Goal: Information Seeking & Learning: Learn about a topic

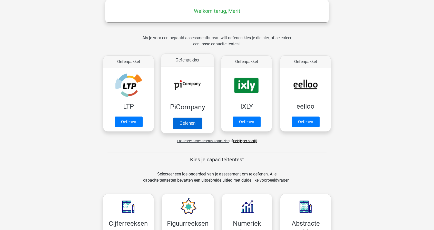
scroll to position [75, 0]
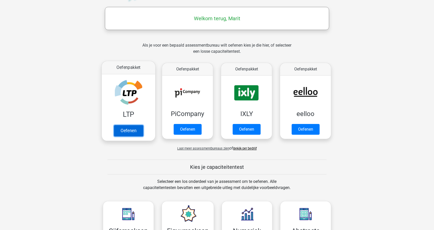
click at [133, 125] on link "Oefenen" at bounding box center [128, 130] width 29 height 11
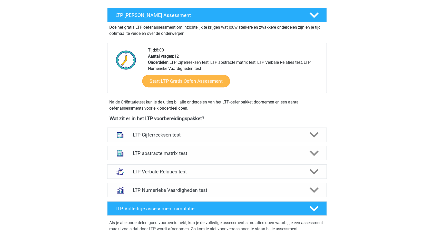
scroll to position [91, 0]
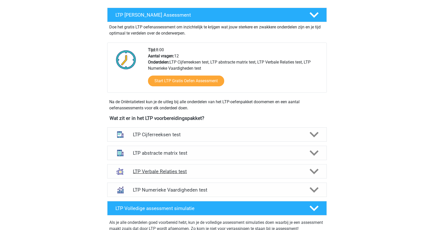
click at [168, 167] on div "LTP Verbale Relaties test" at bounding box center [216, 171] width 219 height 14
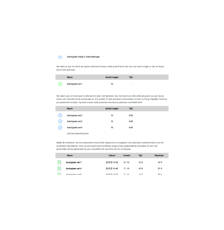
scroll to position [415, 0]
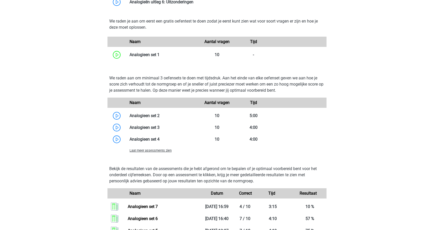
click at [156, 150] on span "Laat meer assessments zien" at bounding box center [150, 151] width 42 height 4
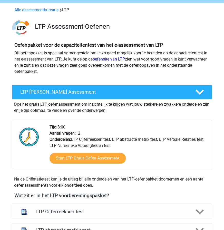
scroll to position [1, 0]
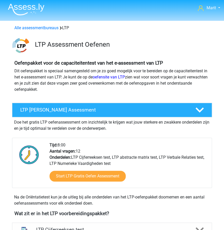
click at [25, 11] on img at bounding box center [26, 9] width 36 height 12
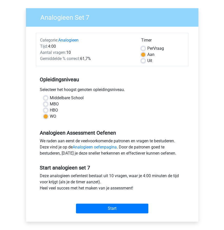
scroll to position [40, 0]
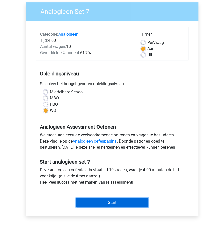
click at [125, 203] on input "Start" at bounding box center [112, 203] width 72 height 10
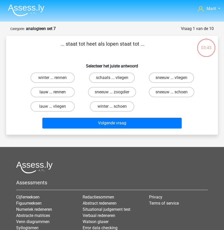
click at [63, 94] on label "lauw ... rennen" at bounding box center [53, 92] width 44 height 10
click at [56, 94] on input "lauw ... rennen" at bounding box center [54, 93] width 3 height 3
radio input "true"
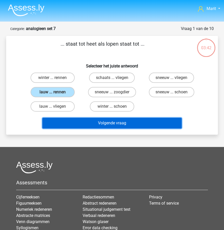
click at [108, 124] on button "Volgende vraag" at bounding box center [111, 123] width 139 height 11
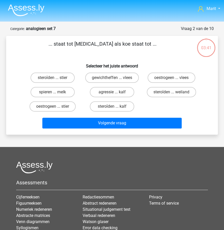
scroll to position [26, 0]
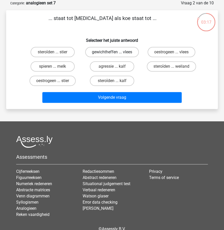
click at [107, 52] on label "gewichtheffen ... vlees" at bounding box center [112, 52] width 54 height 10
click at [112, 52] on input "gewichtheffen ... vlees" at bounding box center [113, 53] width 3 height 3
radio input "true"
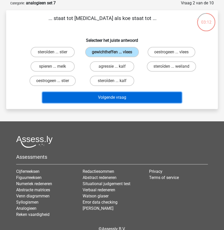
click at [113, 98] on button "Volgende vraag" at bounding box center [111, 97] width 139 height 11
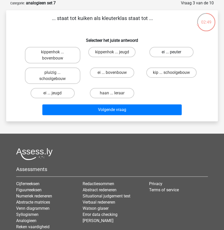
click at [160, 52] on label "ei ... peuter" at bounding box center [171, 52] width 44 height 10
click at [171, 52] on input "ei ... peuter" at bounding box center [172, 53] width 3 height 3
radio input "true"
click at [118, 73] on label "ei ... bovenbouw" at bounding box center [112, 72] width 44 height 10
click at [115, 73] on input "ei ... bovenbouw" at bounding box center [113, 74] width 3 height 3
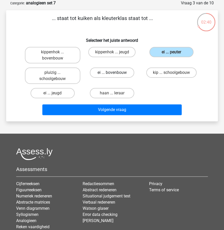
radio input "true"
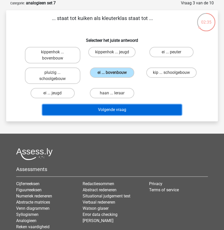
click at [120, 112] on button "Volgende vraag" at bounding box center [111, 109] width 139 height 11
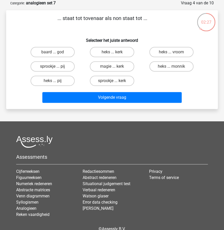
click at [115, 81] on input "sprookje ... kerk" at bounding box center [113, 82] width 3 height 3
radio input "true"
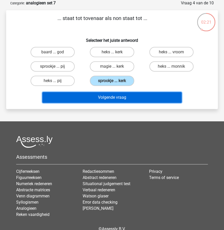
click at [115, 93] on button "Volgende vraag" at bounding box center [111, 97] width 139 height 11
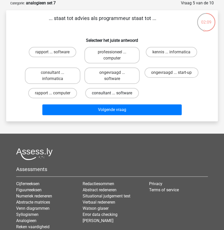
click at [119, 93] on label "consultant ... software" at bounding box center [112, 93] width 54 height 10
click at [115, 93] on input "consultant ... software" at bounding box center [113, 94] width 3 height 3
radio input "true"
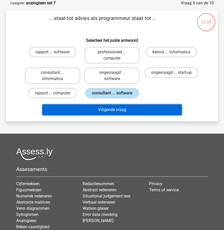
click at [118, 107] on button "Volgende vraag" at bounding box center [111, 109] width 139 height 11
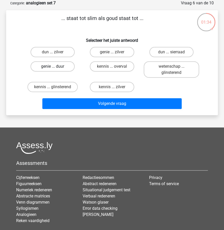
click at [60, 68] on label "genie ... duur" at bounding box center [53, 66] width 44 height 10
click at [56, 68] on input "genie ... duur" at bounding box center [54, 67] width 3 height 3
radio input "true"
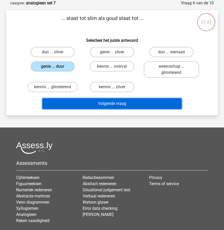
click at [104, 105] on button "Volgende vraag" at bounding box center [111, 103] width 139 height 11
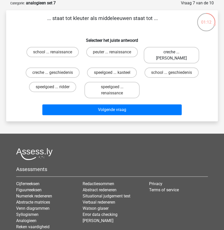
click at [160, 52] on label "creche ... romeinen" at bounding box center [171, 55] width 55 height 16
click at [171, 52] on input "creche ... romeinen" at bounding box center [172, 53] width 3 height 3
radio input "true"
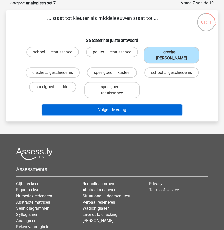
click at [134, 104] on button "Volgende vraag" at bounding box center [111, 109] width 139 height 11
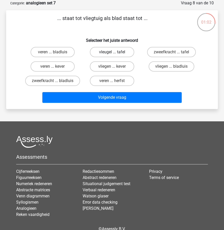
click at [100, 53] on label "vleugel ... tafel" at bounding box center [112, 52] width 44 height 10
click at [112, 53] on input "vleugel ... tafel" at bounding box center [113, 53] width 3 height 3
radio input "true"
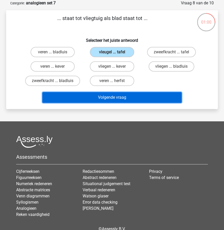
click at [105, 95] on button "Volgende vraag" at bounding box center [111, 97] width 139 height 11
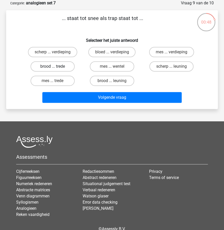
click at [60, 65] on label "brood ... trede" at bounding box center [53, 66] width 44 height 10
click at [56, 66] on input "brood ... trede" at bounding box center [54, 67] width 3 height 3
radio input "true"
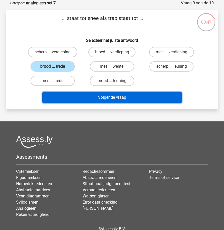
click at [105, 95] on button "Volgende vraag" at bounding box center [111, 97] width 139 height 11
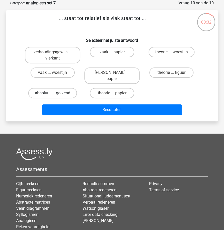
click at [65, 88] on label "absoluut ... golvend" at bounding box center [52, 93] width 49 height 10
click at [56, 93] on input "absoluut ... golvend" at bounding box center [54, 94] width 3 height 3
radio input "true"
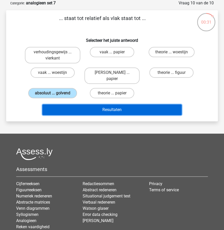
click at [105, 104] on button "Resultaten" at bounding box center [111, 109] width 139 height 11
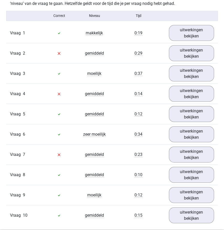
scroll to position [316, 0]
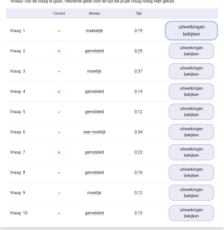
click at [180, 32] on link "uitwerkingen bekijken" at bounding box center [191, 30] width 52 height 18
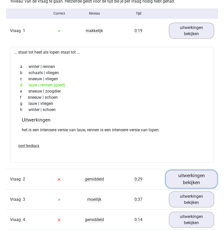
click at [177, 177] on link "uitwerkingen bekijken" at bounding box center [191, 179] width 52 height 18
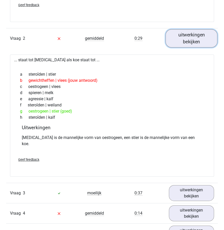
scroll to position [456, 0]
click at [187, 35] on link "uitwerkingen bekijken" at bounding box center [191, 38] width 52 height 18
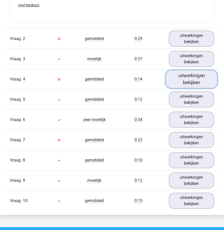
click at [192, 78] on link "uitwerkingen bekijken" at bounding box center [191, 79] width 52 height 18
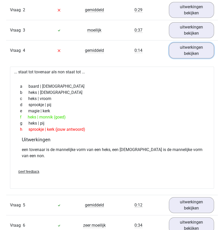
scroll to position [484, 0]
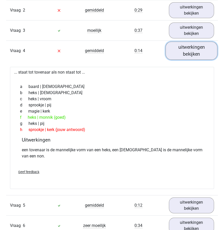
click at [183, 50] on link "uitwerkingen bekijken" at bounding box center [191, 51] width 52 height 18
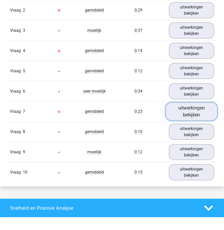
click at [180, 112] on link "uitwerkingen bekijken" at bounding box center [191, 111] width 52 height 18
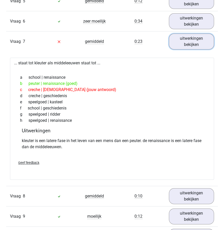
scroll to position [555, 0]
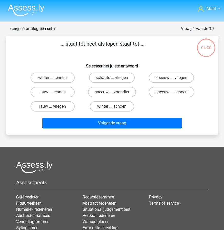
scroll to position [26, 0]
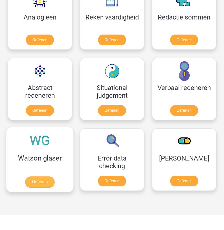
scroll to position [496, 0]
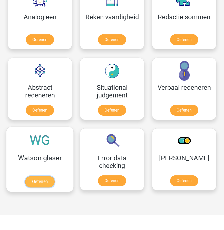
click at [53, 176] on link "Oefenen" at bounding box center [39, 181] width 29 height 11
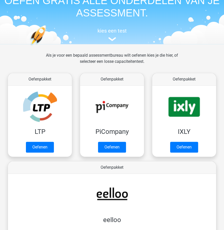
scroll to position [29, 0]
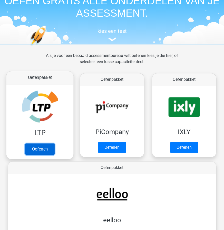
click at [41, 143] on link "Oefenen" at bounding box center [39, 148] width 29 height 11
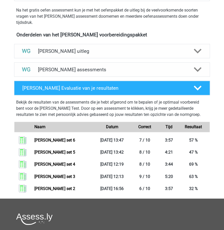
scroll to position [160, 0]
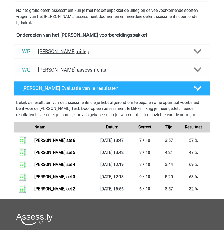
click at [74, 53] on h4 "Watson Glaser uitleg" at bounding box center [112, 51] width 148 height 6
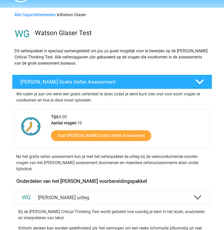
scroll to position [13, 0]
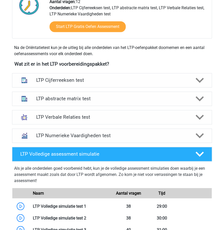
scroll to position [151, 0]
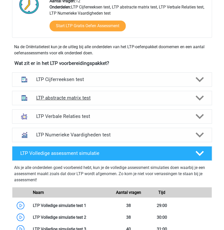
click at [70, 102] on div "LTP abstracte matrix test" at bounding box center [112, 98] width 200 height 14
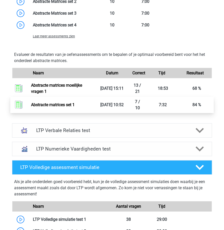
scroll to position [450, 0]
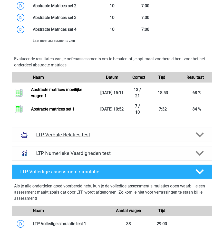
click at [64, 134] on h4 "LTP Verbale Relaties test" at bounding box center [111, 135] width 151 height 6
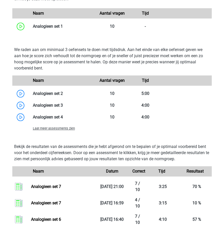
scroll to position [772, 0]
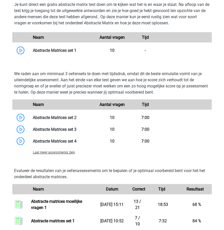
scroll to position [338, 0]
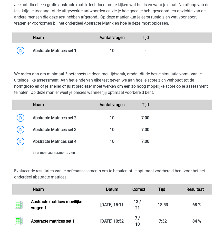
click at [59, 152] on span "Laat meer assessments zien" at bounding box center [54, 153] width 42 height 4
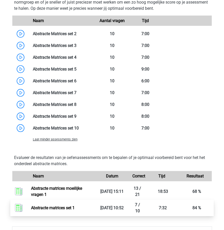
scroll to position [410, 0]
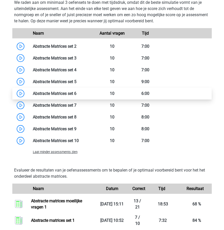
click at [76, 95] on link at bounding box center [76, 93] width 0 height 5
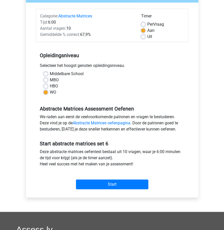
scroll to position [59, 0]
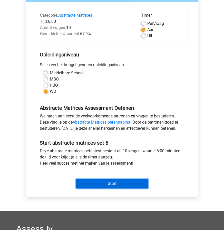
click at [108, 186] on input "Start" at bounding box center [112, 184] width 72 height 10
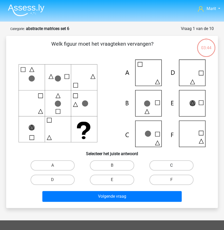
click at [159, 167] on label "C" at bounding box center [171, 165] width 44 height 10
click at [171, 167] on input "C" at bounding box center [172, 166] width 3 height 3
radio input "true"
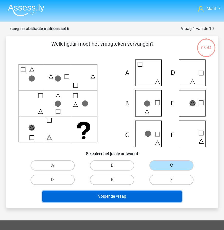
click at [139, 194] on button "Volgende vraag" at bounding box center [111, 196] width 139 height 11
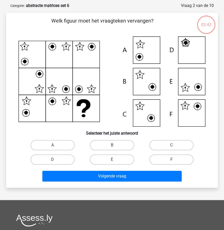
scroll to position [26, 0]
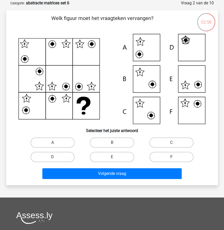
click at [169, 156] on label "F" at bounding box center [171, 157] width 44 height 10
click at [171, 157] on input "F" at bounding box center [172, 158] width 3 height 3
radio input "true"
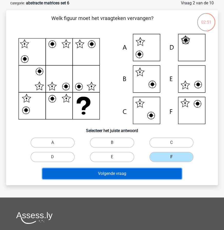
click at [144, 174] on button "Volgende vraag" at bounding box center [111, 173] width 139 height 11
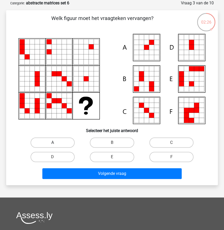
click at [68, 144] on label "A" at bounding box center [53, 142] width 44 height 10
click at [56, 144] on input "A" at bounding box center [54, 144] width 3 height 3
radio input "true"
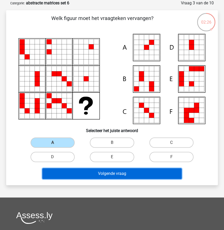
click at [113, 171] on button "Volgende vraag" at bounding box center [111, 173] width 139 height 11
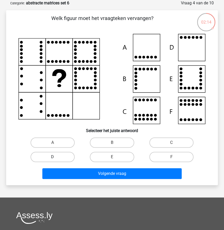
click at [59, 156] on label "D" at bounding box center [53, 157] width 44 height 10
click at [56, 157] on input "D" at bounding box center [54, 158] width 3 height 3
radio input "true"
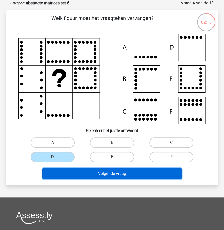
click at [112, 173] on button "Volgende vraag" at bounding box center [111, 173] width 139 height 11
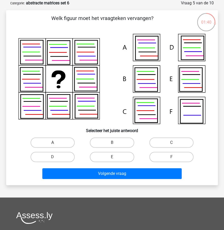
click at [63, 140] on label "A" at bounding box center [53, 142] width 44 height 10
click at [56, 143] on input "A" at bounding box center [54, 144] width 3 height 3
radio input "true"
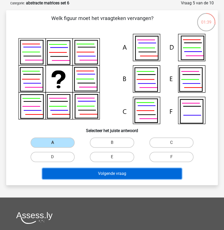
click at [112, 178] on button "Volgende vraag" at bounding box center [111, 173] width 139 height 11
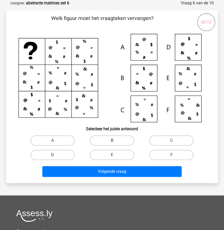
click at [101, 135] on label "B" at bounding box center [112, 140] width 44 height 10
click at [112, 140] on input "B" at bounding box center [113, 141] width 3 height 3
radio input "true"
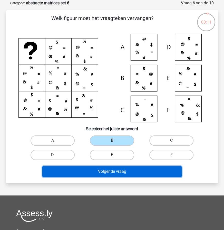
click at [110, 172] on button "Volgende vraag" at bounding box center [111, 171] width 139 height 11
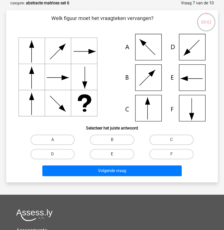
click at [125, 158] on label "E" at bounding box center [112, 154] width 44 height 10
click at [115, 157] on input "E" at bounding box center [113, 155] width 3 height 3
radio input "true"
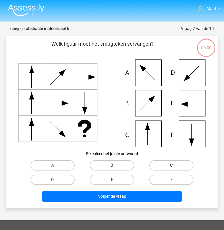
scroll to position [26, 0]
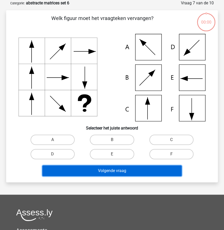
click at [128, 174] on button "Volgende vraag" at bounding box center [111, 170] width 139 height 11
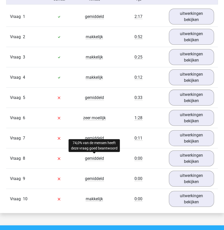
scroll to position [330, 0]
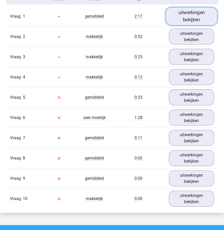
click at [186, 12] on link "uitwerkingen bekijken" at bounding box center [191, 16] width 52 height 18
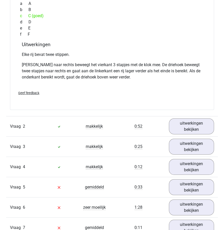
scroll to position [478, 0]
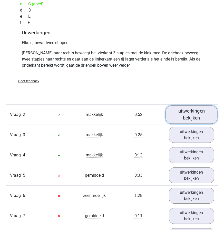
click at [192, 112] on link "uitwerkingen bekijken" at bounding box center [191, 115] width 52 height 18
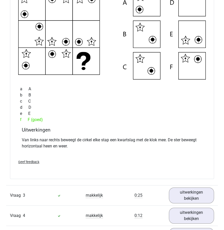
scroll to position [632, 0]
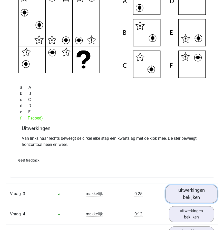
click at [189, 187] on link "uitwerkingen bekijken" at bounding box center [191, 194] width 52 height 18
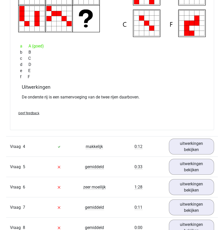
scroll to position [907, 0]
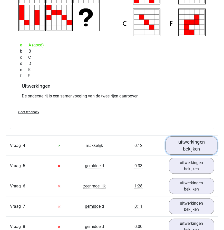
click at [192, 142] on link "uitwerkingen bekijken" at bounding box center [191, 145] width 52 height 18
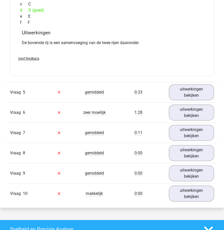
scroll to position [1192, 0]
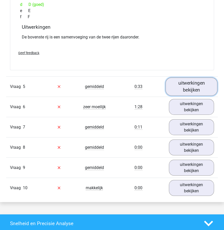
click at [179, 80] on link "uitwerkingen bekijken" at bounding box center [191, 86] width 52 height 18
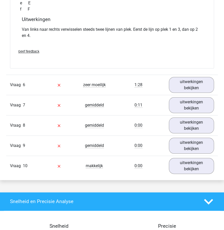
scroll to position [1428, 0]
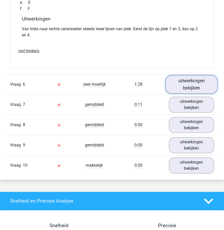
click at [191, 81] on link "uitwerkingen bekijken" at bounding box center [191, 84] width 52 height 18
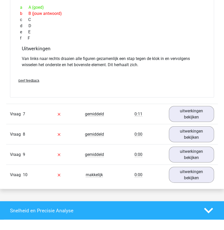
scroll to position [1635, 0]
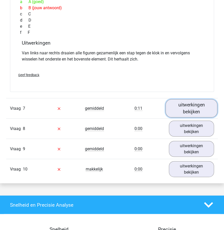
click at [194, 102] on link "uitwerkingen bekijken" at bounding box center [191, 108] width 52 height 18
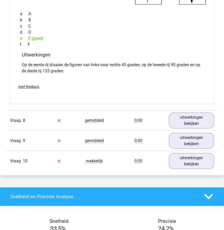
scroll to position [1853, 0]
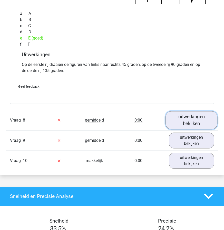
click at [187, 113] on link "uitwerkingen bekijken" at bounding box center [191, 120] width 52 height 18
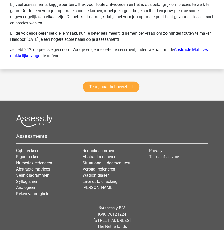
scroll to position [2489, 0]
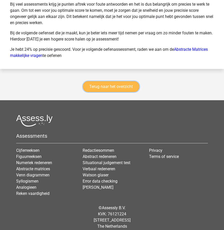
click at [115, 81] on link "Terug naar het overzicht" at bounding box center [111, 86] width 56 height 11
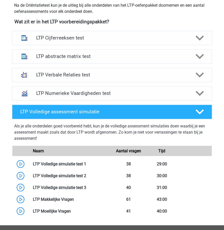
scroll to position [190, 0]
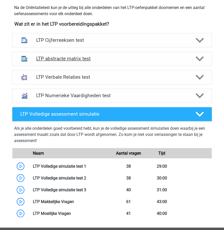
click at [84, 59] on h4 "LTP abstracte matrix test" at bounding box center [111, 59] width 151 height 6
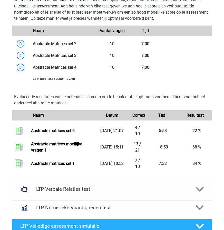
scroll to position [413, 0]
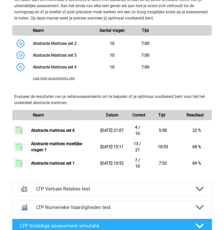
click at [59, 78] on span "Laat meer assessments zien" at bounding box center [54, 78] width 42 height 4
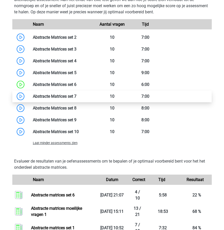
scroll to position [419, 0]
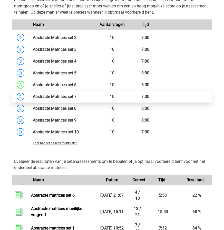
click at [76, 97] on link at bounding box center [76, 96] width 0 height 5
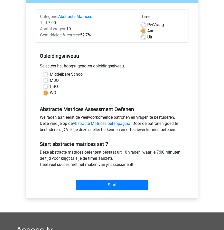
scroll to position [58, 0]
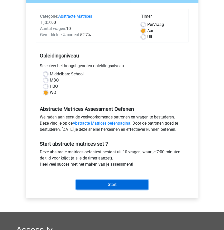
click at [98, 180] on input "Start" at bounding box center [112, 185] width 72 height 10
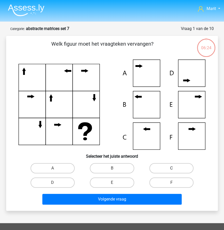
click at [168, 169] on label "C" at bounding box center [171, 168] width 44 height 10
click at [171, 169] on input "C" at bounding box center [172, 169] width 3 height 3
radio input "true"
click at [119, 168] on label "B" at bounding box center [112, 168] width 44 height 10
click at [115, 168] on input "B" at bounding box center [113, 169] width 3 height 3
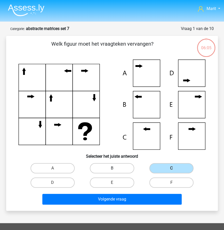
radio input "true"
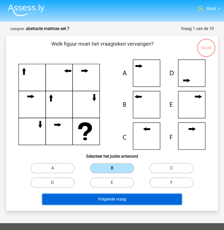
click at [116, 200] on button "Volgende vraag" at bounding box center [111, 199] width 139 height 11
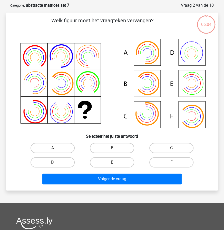
scroll to position [26, 0]
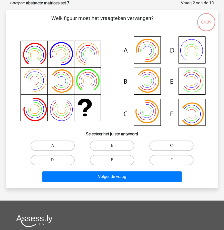
click at [120, 143] on label "B" at bounding box center [112, 145] width 44 height 10
click at [115, 146] on input "B" at bounding box center [113, 147] width 3 height 3
radio input "true"
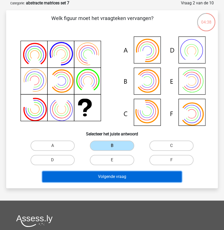
click at [117, 175] on button "Volgende vraag" at bounding box center [111, 176] width 139 height 11
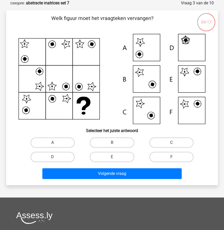
click at [173, 157] on input "F" at bounding box center [172, 158] width 3 height 3
radio input "true"
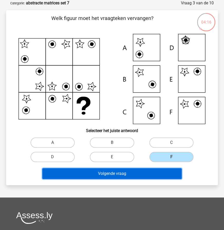
click at [160, 174] on button "Volgende vraag" at bounding box center [111, 173] width 139 height 11
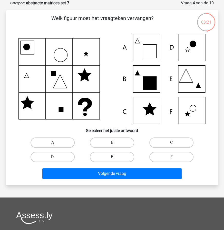
click at [124, 155] on label "E" at bounding box center [112, 157] width 44 height 10
click at [115, 157] on input "E" at bounding box center [113, 158] width 3 height 3
radio input "true"
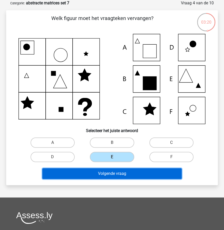
click at [147, 171] on button "Volgende vraag" at bounding box center [111, 173] width 139 height 11
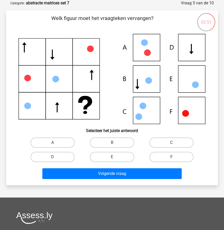
click at [165, 156] on label "F" at bounding box center [171, 157] width 44 height 10
click at [171, 157] on input "F" at bounding box center [172, 158] width 3 height 3
radio input "true"
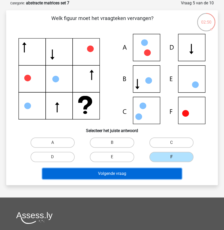
click at [149, 176] on button "Volgende vraag" at bounding box center [111, 173] width 139 height 11
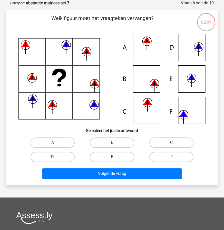
click at [71, 158] on label "D" at bounding box center [53, 157] width 44 height 10
click at [56, 158] on input "D" at bounding box center [54, 158] width 3 height 3
radio input "true"
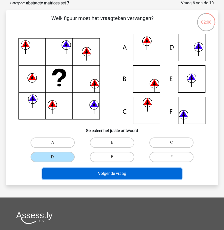
click at [97, 176] on button "Volgende vraag" at bounding box center [111, 173] width 139 height 11
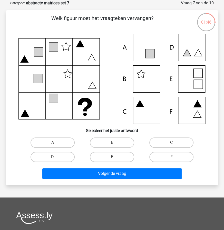
click at [159, 136] on div "C" at bounding box center [170, 142] width 59 height 14
click at [161, 143] on label "C" at bounding box center [171, 142] width 44 height 10
click at [171, 143] on input "C" at bounding box center [172, 144] width 3 height 3
radio input "true"
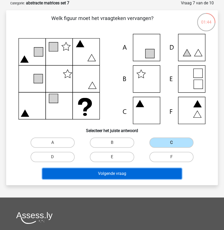
click at [141, 173] on button "Volgende vraag" at bounding box center [111, 173] width 139 height 11
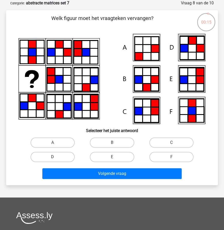
click at [50, 156] on label "D" at bounding box center [53, 157] width 44 height 10
click at [53, 157] on input "D" at bounding box center [54, 158] width 3 height 3
radio input "true"
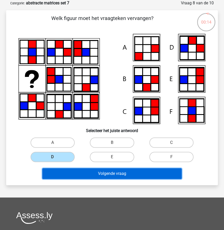
click at [92, 175] on button "Volgende vraag" at bounding box center [111, 173] width 139 height 11
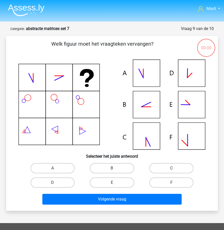
scroll to position [26, 0]
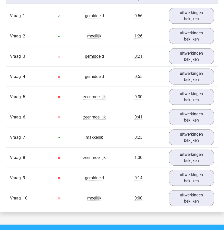
scroll to position [329, 0]
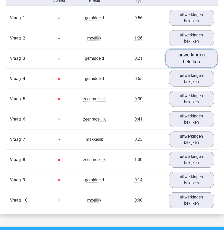
click at [181, 57] on link "uitwerkingen bekijken" at bounding box center [191, 58] width 52 height 18
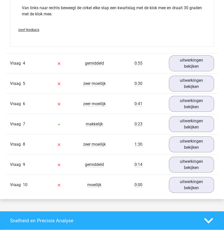
scroll to position [581, 0]
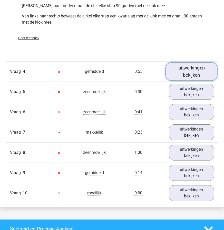
click at [187, 66] on link "uitwerkingen bekijken" at bounding box center [191, 72] width 52 height 18
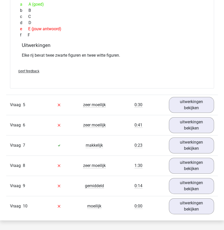
scroll to position [776, 0]
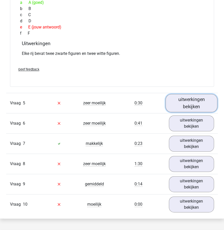
click at [177, 103] on link "uitwerkingen bekijken" at bounding box center [191, 103] width 52 height 18
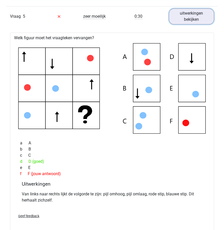
scroll to position [863, 0]
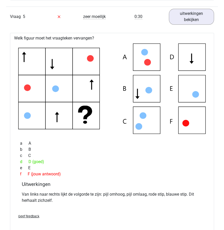
click at [85, 60] on icon at bounding box center [111, 88] width 187 height 90
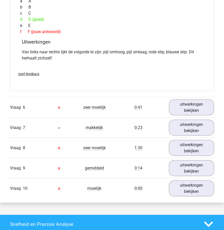
scroll to position [1005, 0]
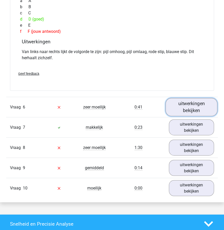
click at [197, 100] on link "uitwerkingen bekijken" at bounding box center [191, 107] width 52 height 18
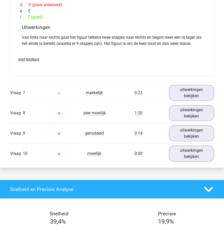
scroll to position [1252, 0]
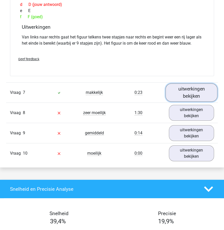
click at [179, 96] on link "uitwerkingen bekijken" at bounding box center [191, 93] width 52 height 18
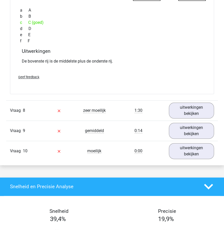
scroll to position [1495, 0]
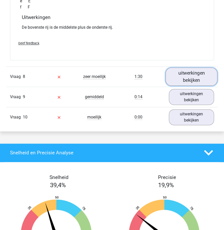
click at [188, 76] on link "uitwerkingen bekijken" at bounding box center [191, 76] width 52 height 18
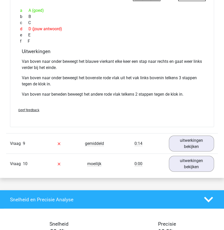
scroll to position [1688, 0]
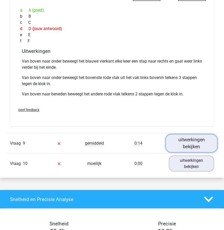
click at [187, 140] on link "uitwerkingen bekijken" at bounding box center [191, 143] width 52 height 18
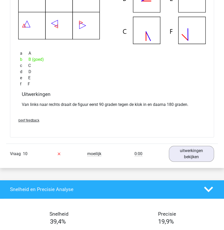
scroll to position [1909, 0]
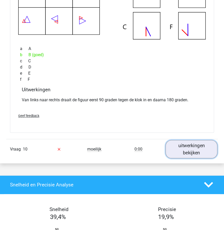
click at [181, 147] on link "uitwerkingen bekijken" at bounding box center [191, 149] width 52 height 18
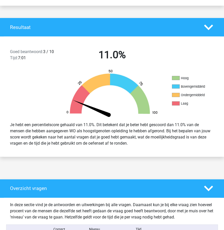
scroll to position [100, 0]
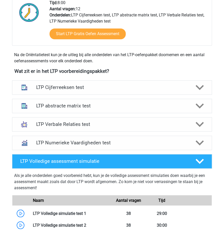
scroll to position [141, 0]
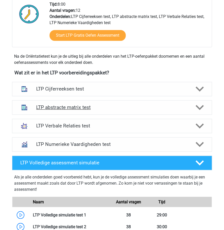
click at [56, 105] on h4 "LTP abstracte matrix test" at bounding box center [111, 107] width 151 height 6
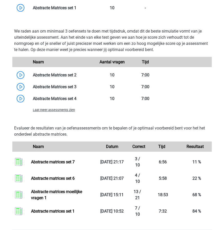
scroll to position [383, 0]
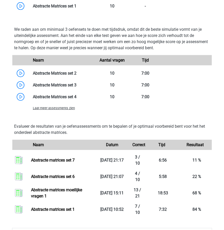
click at [53, 107] on span "Laat meer assessments zien" at bounding box center [54, 108] width 42 height 4
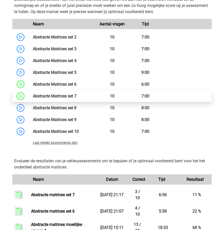
scroll to position [417, 0]
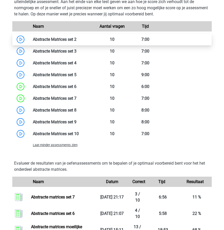
click at [76, 40] on link at bounding box center [76, 39] width 0 height 5
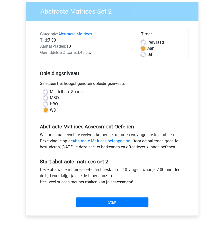
scroll to position [40, 0]
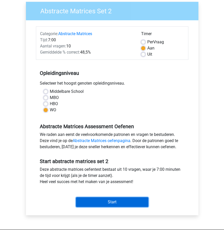
click at [99, 204] on input "Start" at bounding box center [112, 202] width 72 height 10
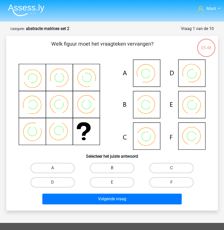
click at [119, 167] on label "B" at bounding box center [112, 168] width 44 height 10
click at [115, 168] on input "B" at bounding box center [113, 169] width 3 height 3
radio input "true"
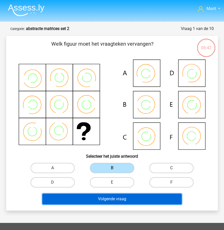
click at [116, 197] on button "Volgende vraag" at bounding box center [111, 199] width 139 height 11
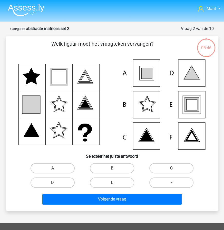
scroll to position [26, 0]
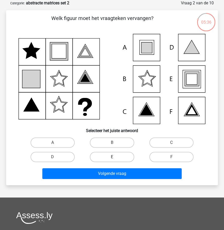
click at [127, 157] on label "E" at bounding box center [112, 157] width 44 height 10
click at [115, 157] on input "E" at bounding box center [113, 158] width 3 height 3
radio input "true"
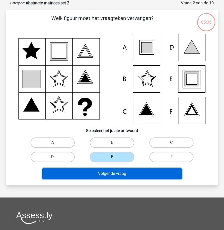
click at [124, 175] on button "Volgende vraag" at bounding box center [111, 173] width 139 height 11
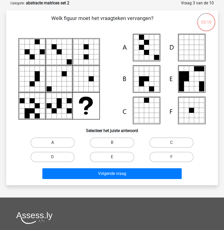
click at [67, 140] on label "A" at bounding box center [53, 142] width 44 height 10
click at [56, 143] on input "A" at bounding box center [54, 144] width 3 height 3
radio input "true"
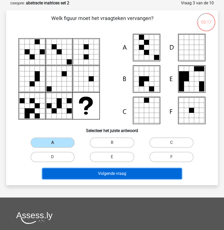
click at [103, 171] on button "Volgende vraag" at bounding box center [111, 173] width 139 height 11
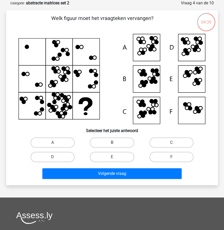
click at [112, 139] on label "B" at bounding box center [112, 142] width 44 height 10
click at [112, 143] on input "B" at bounding box center [113, 144] width 3 height 3
radio input "true"
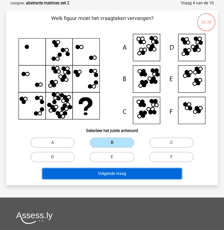
click at [113, 170] on button "Volgende vraag" at bounding box center [111, 173] width 139 height 11
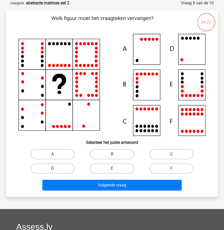
click at [69, 171] on label "D" at bounding box center [53, 168] width 44 height 10
click at [56, 171] on input "D" at bounding box center [54, 169] width 3 height 3
radio input "true"
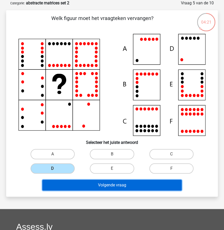
click at [103, 183] on button "Volgende vraag" at bounding box center [111, 185] width 139 height 11
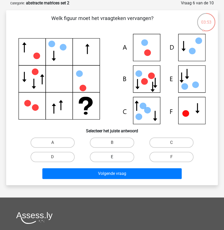
click at [122, 158] on label "E" at bounding box center [112, 157] width 44 height 10
click at [115, 158] on input "E" at bounding box center [113, 158] width 3 height 3
radio input "true"
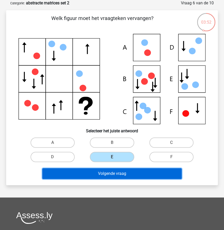
click at [131, 173] on button "Volgende vraag" at bounding box center [111, 173] width 139 height 11
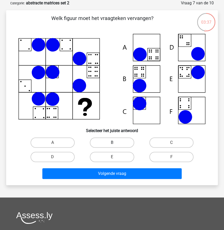
click at [115, 140] on label "B" at bounding box center [112, 142] width 44 height 10
click at [115, 143] on input "B" at bounding box center [113, 144] width 3 height 3
radio input "true"
click at [115, 140] on label "B" at bounding box center [112, 142] width 44 height 10
click at [115, 143] on input "B" at bounding box center [113, 144] width 3 height 3
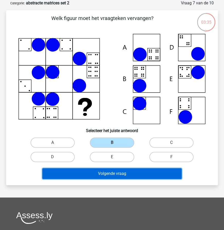
click at [122, 174] on button "Volgende vraag" at bounding box center [111, 173] width 139 height 11
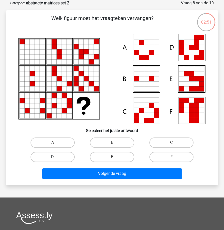
click at [64, 160] on label "D" at bounding box center [53, 157] width 44 height 10
click at [56, 160] on input "D" at bounding box center [54, 158] width 3 height 3
radio input "true"
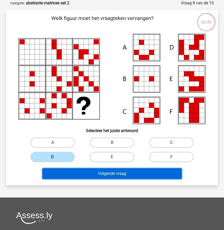
click at [116, 170] on button "Volgende vraag" at bounding box center [111, 173] width 139 height 11
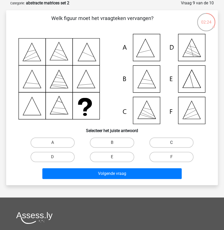
click at [180, 140] on label "C" at bounding box center [171, 142] width 44 height 10
click at [175, 143] on input "C" at bounding box center [172, 144] width 3 height 3
radio input "true"
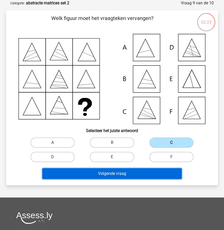
click at [146, 170] on button "Volgende vraag" at bounding box center [111, 173] width 139 height 11
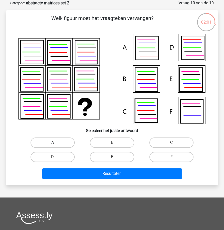
click at [60, 139] on label "A" at bounding box center [53, 142] width 44 height 10
click at [56, 143] on input "A" at bounding box center [54, 144] width 3 height 3
radio input "true"
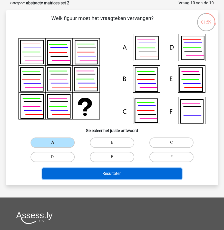
click at [102, 175] on button "Resultaten" at bounding box center [111, 173] width 139 height 11
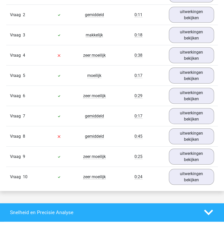
scroll to position [327, 0]
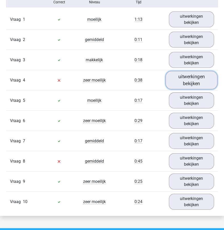
click at [178, 84] on link "uitwerkingen bekijken" at bounding box center [191, 80] width 52 height 18
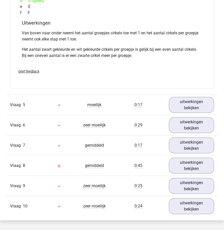
scroll to position [558, 0]
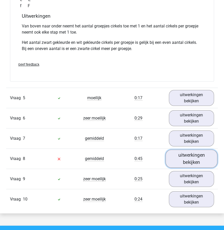
click at [175, 163] on link "uitwerkingen bekijken" at bounding box center [191, 159] width 52 height 18
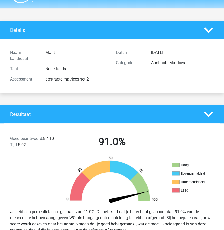
scroll to position [0, 0]
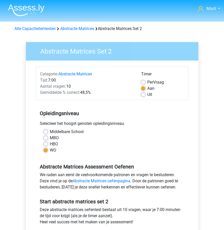
scroll to position [40, 0]
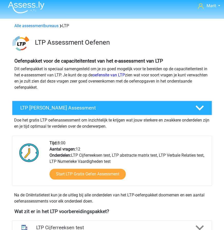
scroll to position [3, 0]
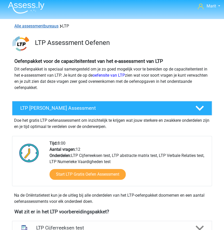
click at [38, 27] on link "Alle assessmentbureaus" at bounding box center [36, 26] width 44 height 5
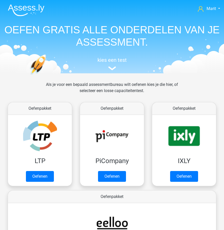
scroll to position [82, 0]
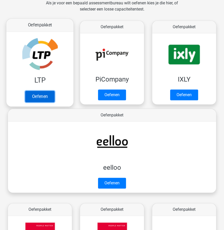
click at [51, 91] on link "Oefenen" at bounding box center [39, 96] width 29 height 11
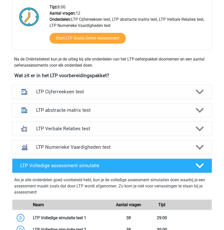
scroll to position [140, 0]
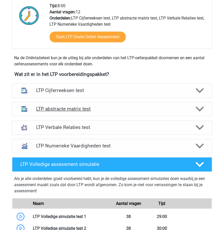
click at [74, 110] on h4 "LTP abstracte matrix test" at bounding box center [111, 109] width 151 height 6
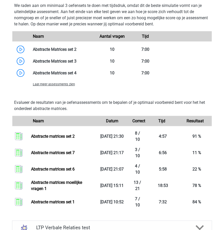
scroll to position [401, 0]
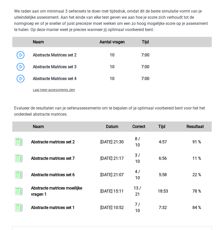
click at [60, 90] on span "Laat meer assessments zien" at bounding box center [54, 90] width 42 height 4
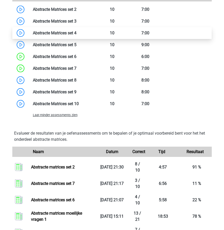
scroll to position [424, 0]
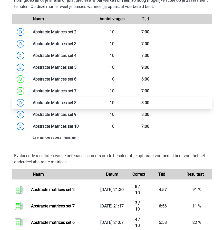
click at [76, 103] on link at bounding box center [76, 102] width 0 height 5
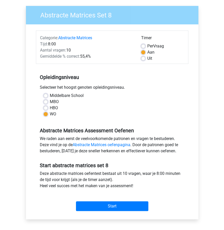
scroll to position [36, 0]
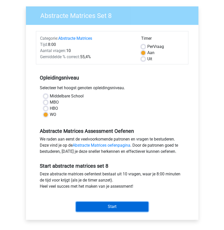
click at [99, 209] on input "Start" at bounding box center [112, 207] width 72 height 10
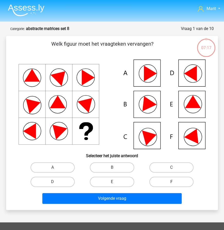
click at [166, 183] on label "F" at bounding box center [171, 182] width 44 height 10
click at [171, 183] on input "F" at bounding box center [172, 183] width 3 height 3
radio input "true"
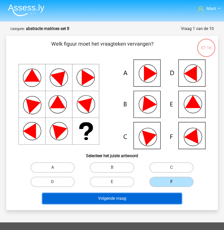
click at [155, 197] on button "Volgende vraag" at bounding box center [111, 198] width 139 height 11
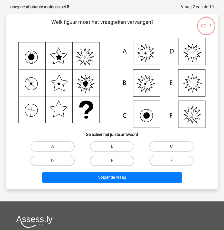
scroll to position [26, 0]
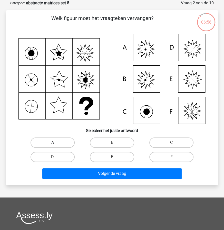
click at [59, 141] on label "A" at bounding box center [53, 142] width 44 height 10
click at [56, 143] on input "A" at bounding box center [54, 144] width 3 height 3
radio input "true"
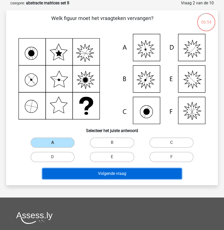
click at [112, 170] on button "Volgende vraag" at bounding box center [111, 173] width 139 height 11
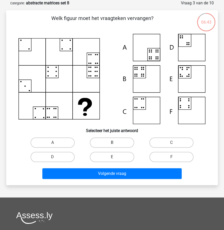
click at [107, 137] on label "B" at bounding box center [112, 142] width 44 height 10
click at [112, 143] on input "B" at bounding box center [113, 144] width 3 height 3
radio input "true"
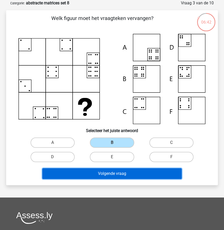
click at [107, 171] on button "Volgende vraag" at bounding box center [111, 173] width 139 height 11
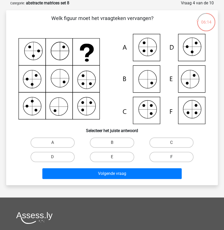
click at [169, 157] on label "F" at bounding box center [171, 157] width 44 height 10
click at [171, 157] on input "F" at bounding box center [172, 158] width 3 height 3
radio input "true"
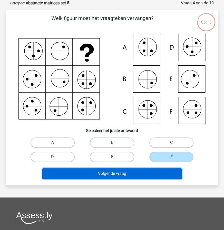
click at [150, 176] on button "Volgende vraag" at bounding box center [111, 173] width 139 height 11
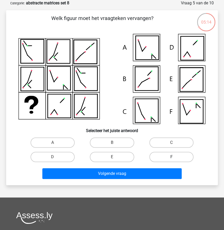
click at [163, 155] on label "F" at bounding box center [171, 157] width 44 height 10
click at [171, 157] on input "F" at bounding box center [172, 158] width 3 height 3
radio input "true"
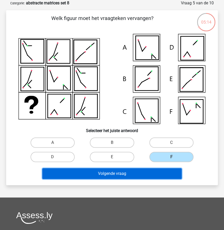
click at [153, 171] on button "Volgende vraag" at bounding box center [111, 173] width 139 height 11
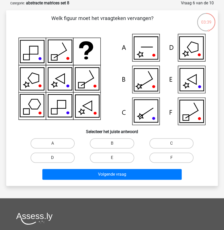
click at [65, 160] on label "D" at bounding box center [53, 158] width 44 height 10
click at [56, 160] on input "D" at bounding box center [54, 159] width 3 height 3
radio input "true"
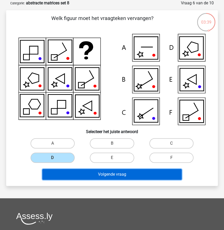
click at [97, 173] on button "Volgende vraag" at bounding box center [111, 174] width 139 height 11
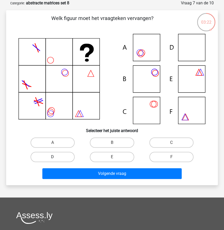
click at [65, 159] on label "D" at bounding box center [53, 157] width 44 height 10
click at [56, 159] on input "D" at bounding box center [54, 158] width 3 height 3
radio input "true"
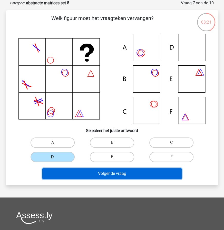
click at [97, 173] on button "Volgende vraag" at bounding box center [111, 173] width 139 height 11
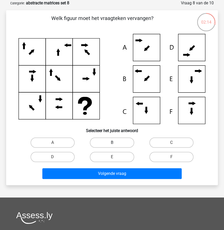
click at [115, 144] on label "B" at bounding box center [112, 142] width 44 height 10
click at [115, 144] on input "B" at bounding box center [113, 144] width 3 height 3
radio input "true"
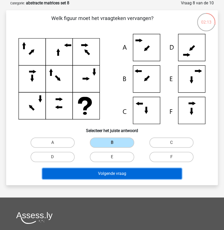
click at [116, 172] on button "Volgende vraag" at bounding box center [111, 173] width 139 height 11
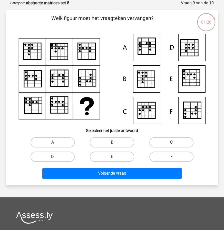
click at [69, 143] on label "A" at bounding box center [53, 142] width 44 height 10
click at [56, 143] on input "A" at bounding box center [54, 143] width 3 height 3
radio input "true"
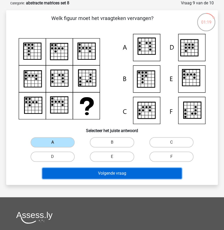
click at [102, 171] on button "Volgende vraag" at bounding box center [111, 173] width 139 height 11
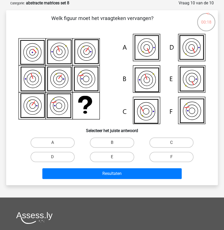
click at [171, 143] on input "C" at bounding box center [172, 144] width 3 height 3
radio input "true"
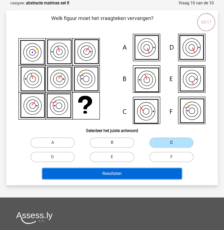
click at [138, 174] on button "Resultaten" at bounding box center [111, 173] width 139 height 11
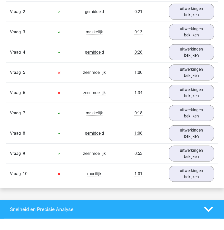
scroll to position [355, 0]
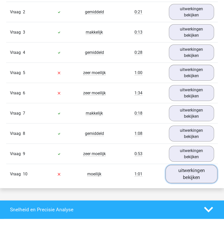
click at [176, 173] on link "uitwerkingen bekijken" at bounding box center [191, 174] width 52 height 18
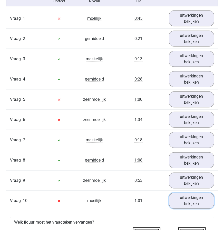
scroll to position [313, 0]
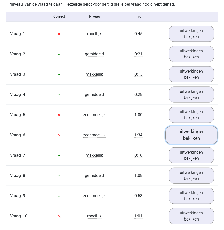
click at [181, 132] on link "uitwerkingen bekijken" at bounding box center [191, 135] width 52 height 18
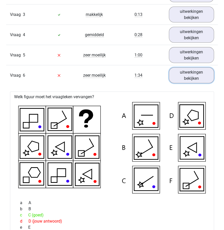
scroll to position [372, 0]
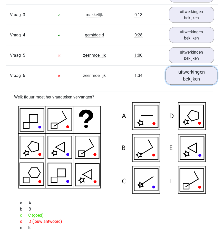
click at [175, 72] on link "uitwerkingen bekijken" at bounding box center [191, 75] width 52 height 18
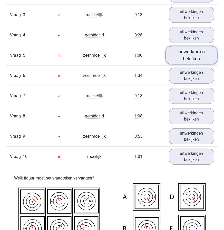
click at [179, 54] on link "uitwerkingen bekijken" at bounding box center [191, 55] width 52 height 18
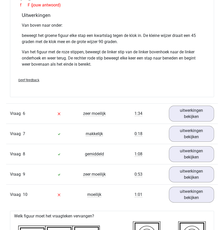
scroll to position [581, 0]
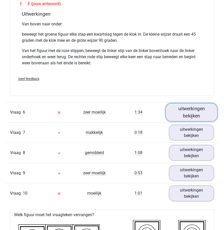
click at [182, 109] on link "uitwerkingen bekijken" at bounding box center [191, 112] width 52 height 18
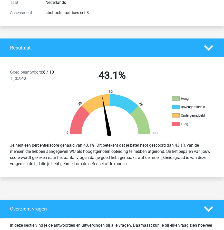
scroll to position [0, 0]
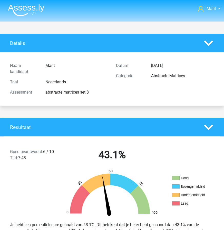
click at [27, 5] on img at bounding box center [26, 10] width 36 height 12
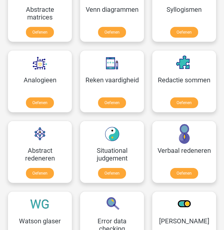
scroll to position [433, 0]
